Goal: Transaction & Acquisition: Purchase product/service

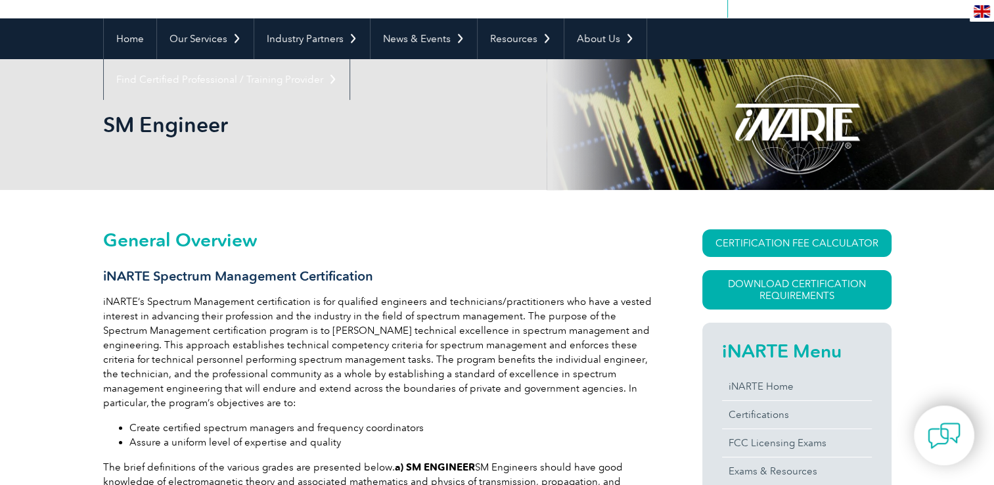
scroll to position [79, 0]
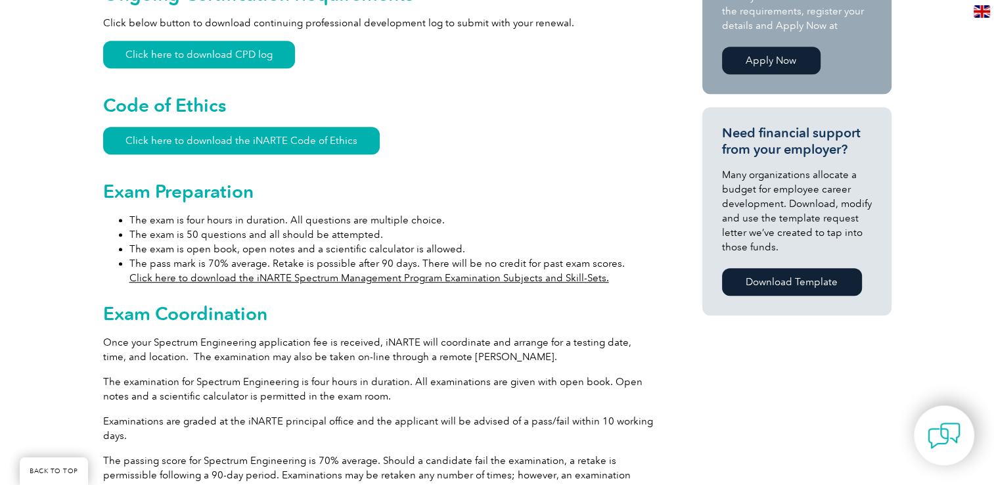
scroll to position [815, 0]
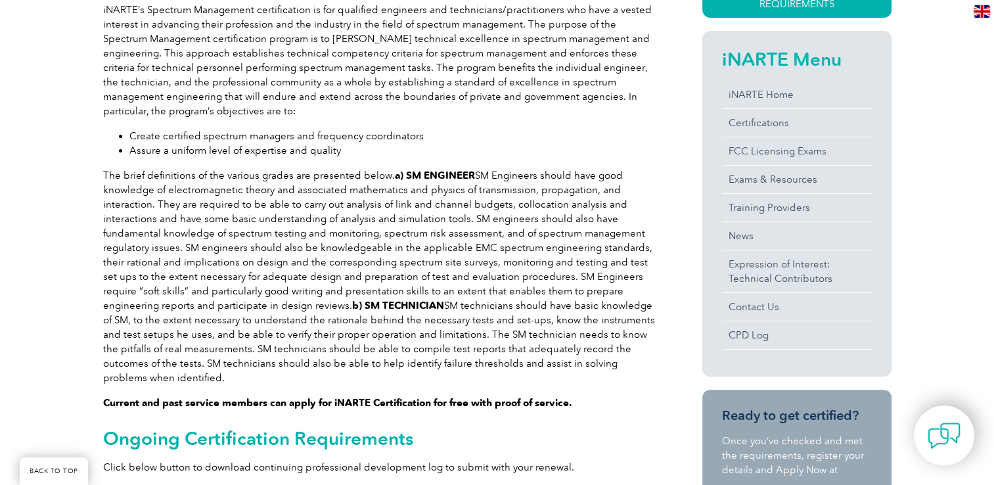
scroll to position [394, 0]
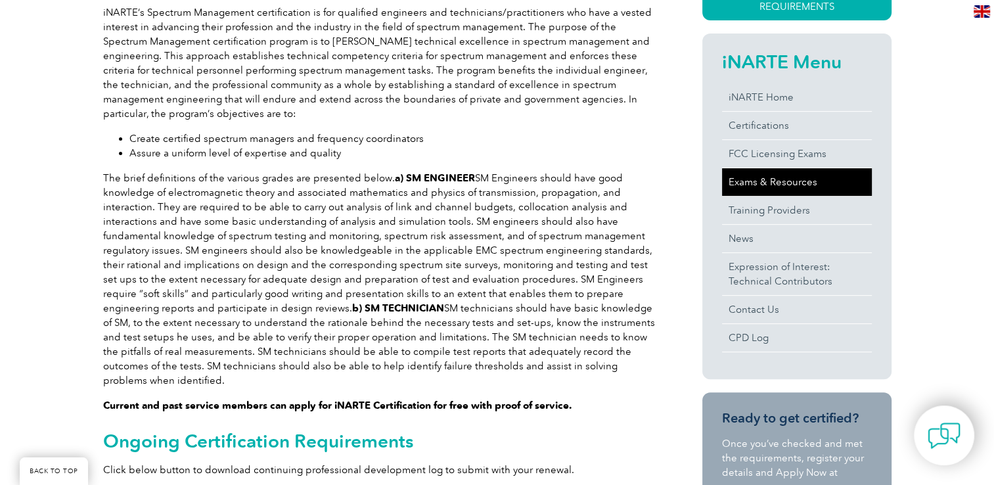
click at [764, 188] on link "Exams & Resources" at bounding box center [797, 182] width 150 height 28
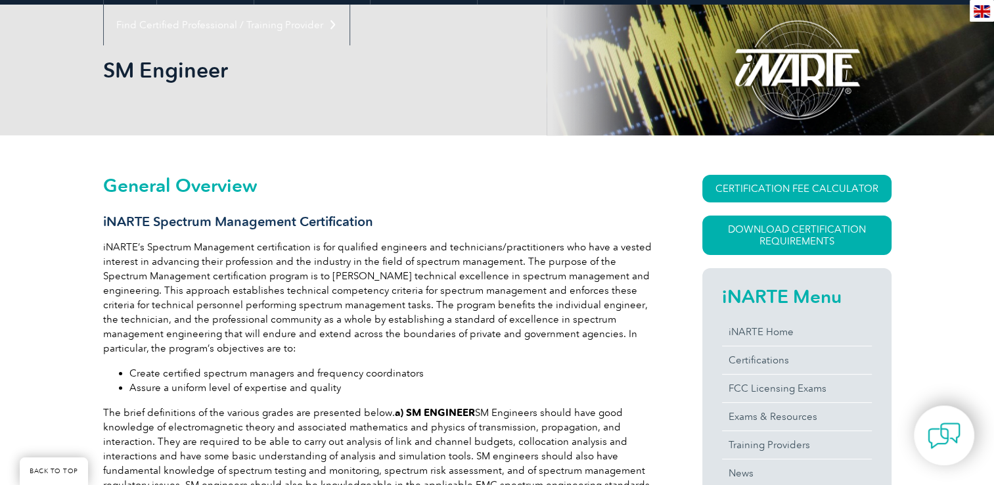
scroll to position [158, 0]
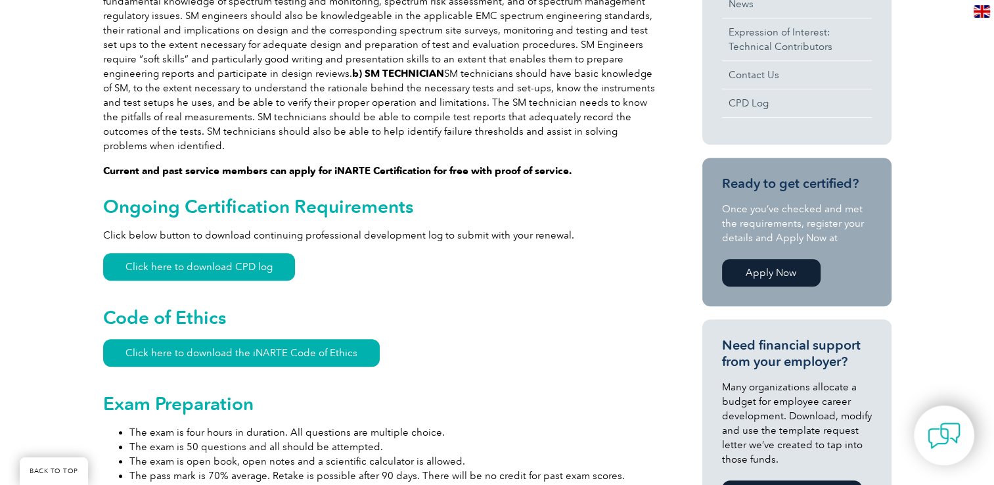
scroll to position [631, 0]
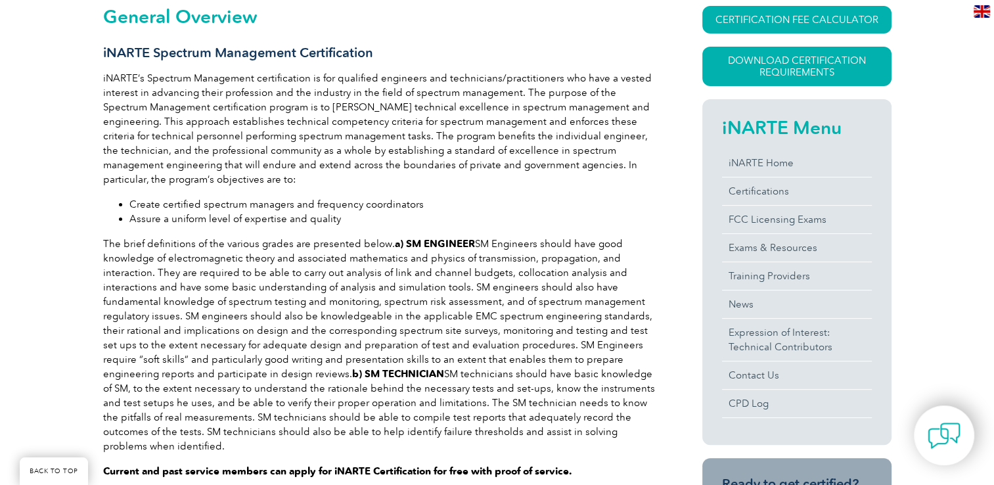
scroll to position [263, 0]
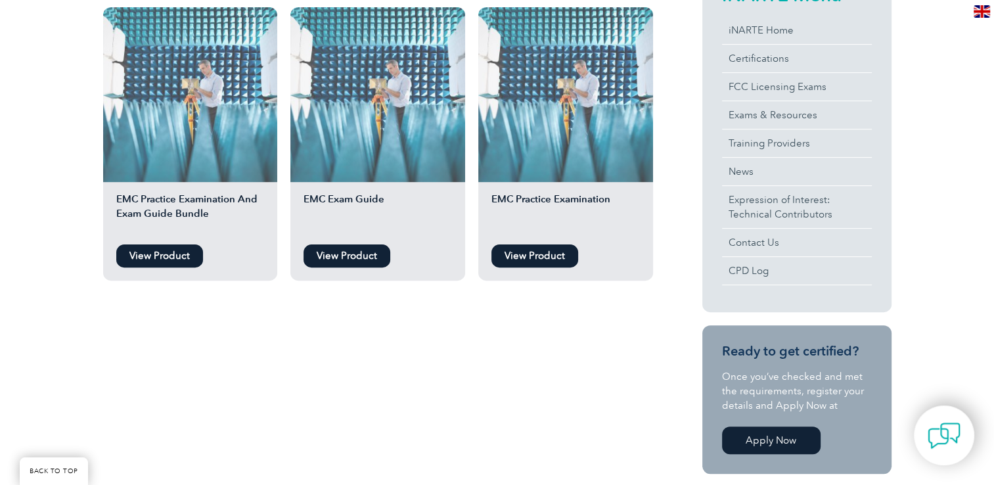
scroll to position [342, 0]
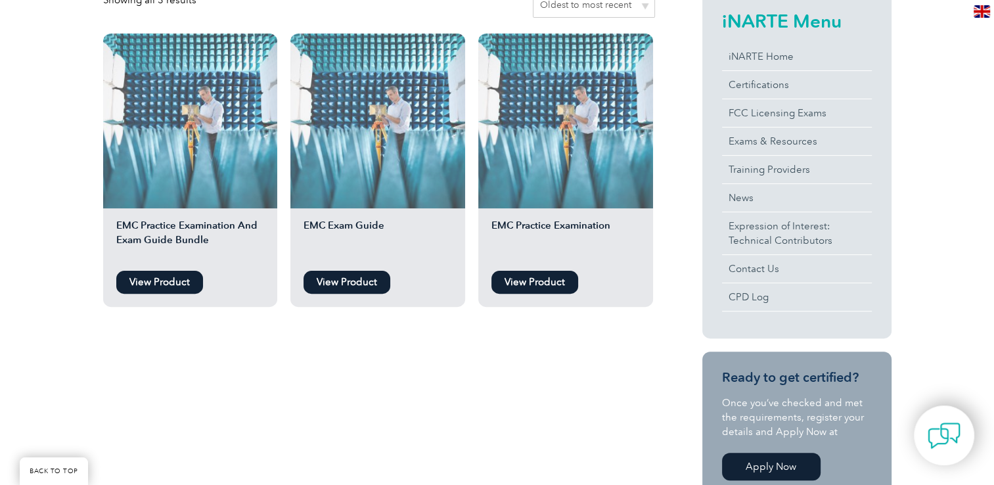
click at [152, 279] on link "View Product" at bounding box center [159, 282] width 87 height 23
click at [35, 233] on div "Showing all 3 results Sort by popularity Sort by average rating Sort by latest …" at bounding box center [497, 381] width 994 height 857
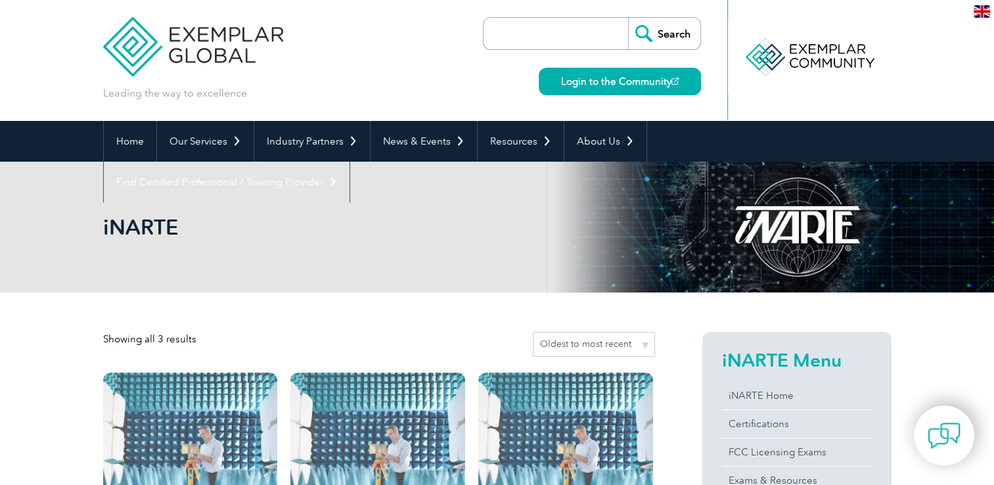
scroll to position [0, 0]
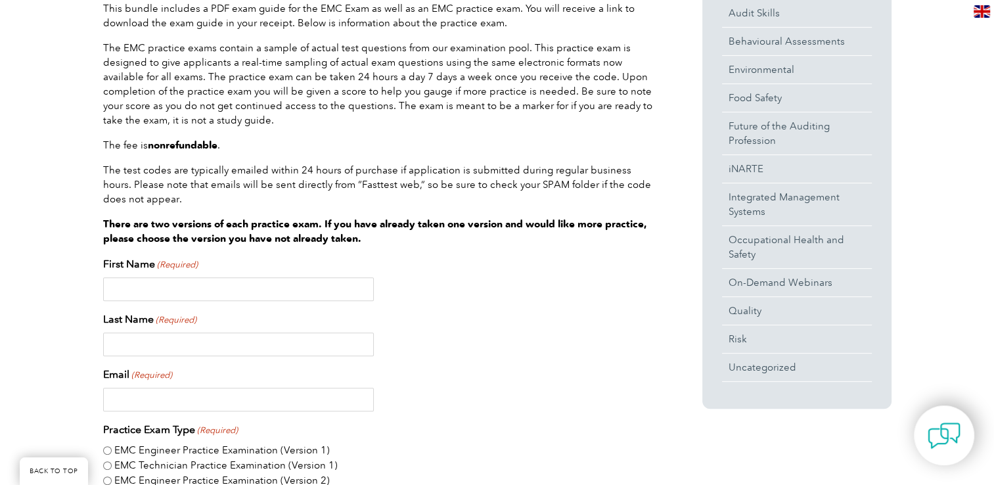
scroll to position [394, 0]
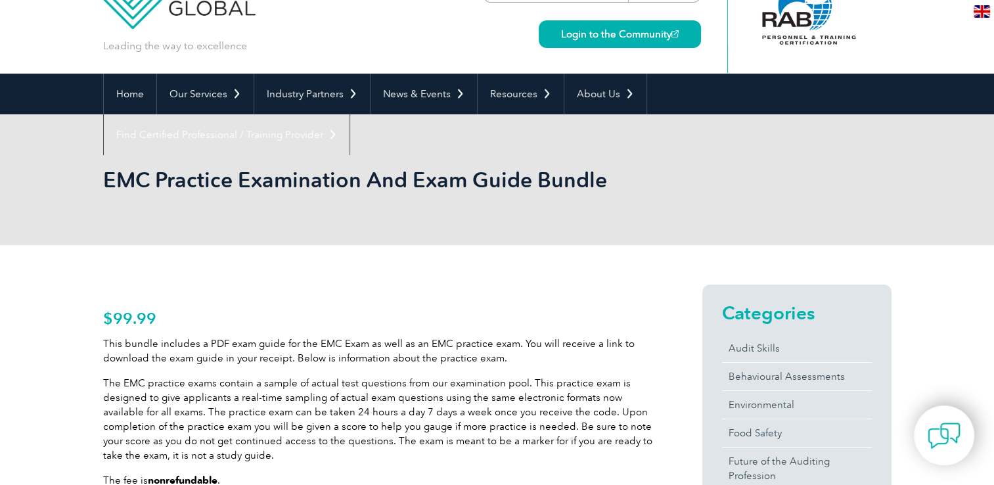
scroll to position [53, 0]
